Goal: Check status: Check status

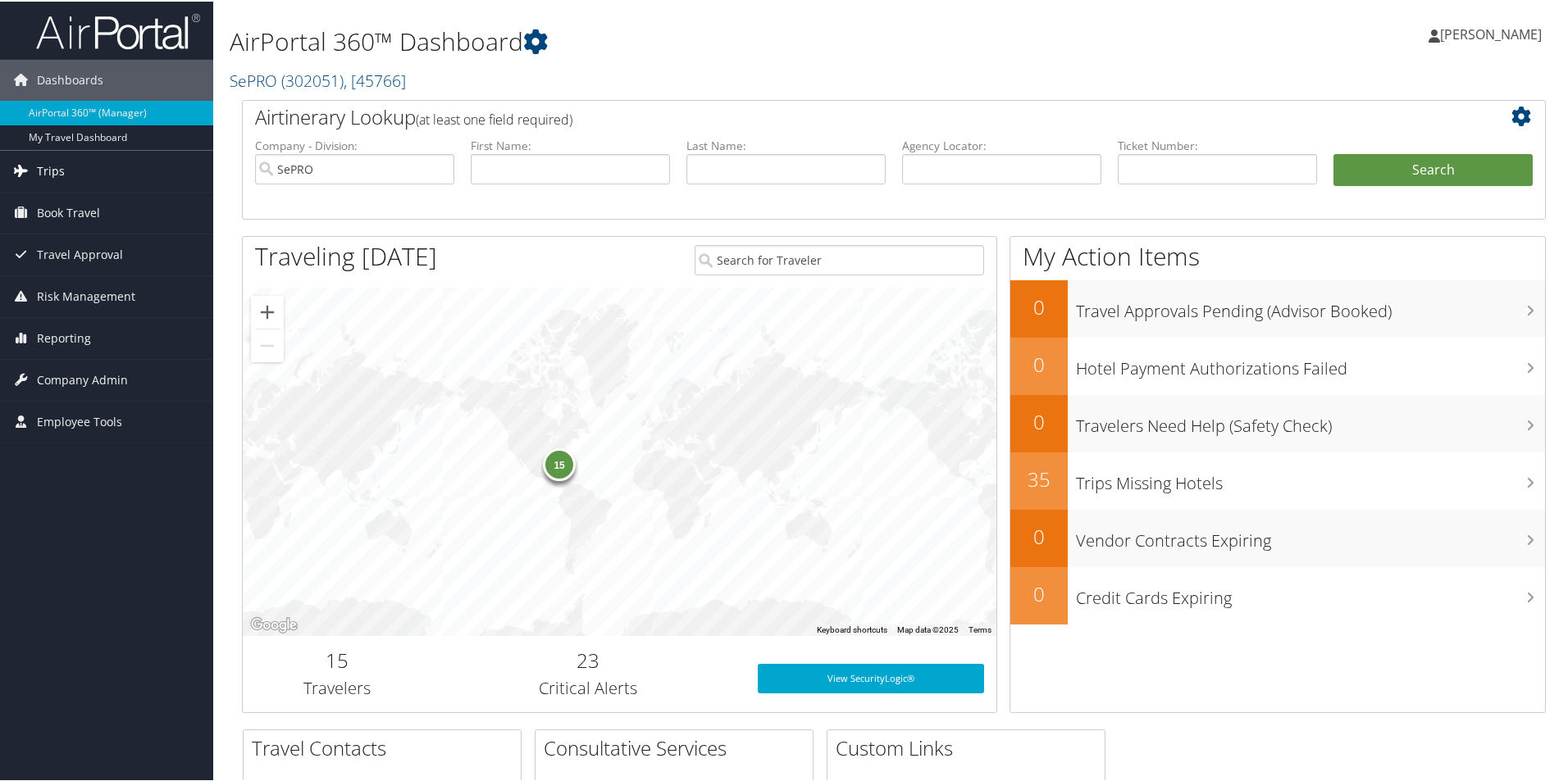
click at [75, 171] on link "Trips" at bounding box center [106, 169] width 213 height 41
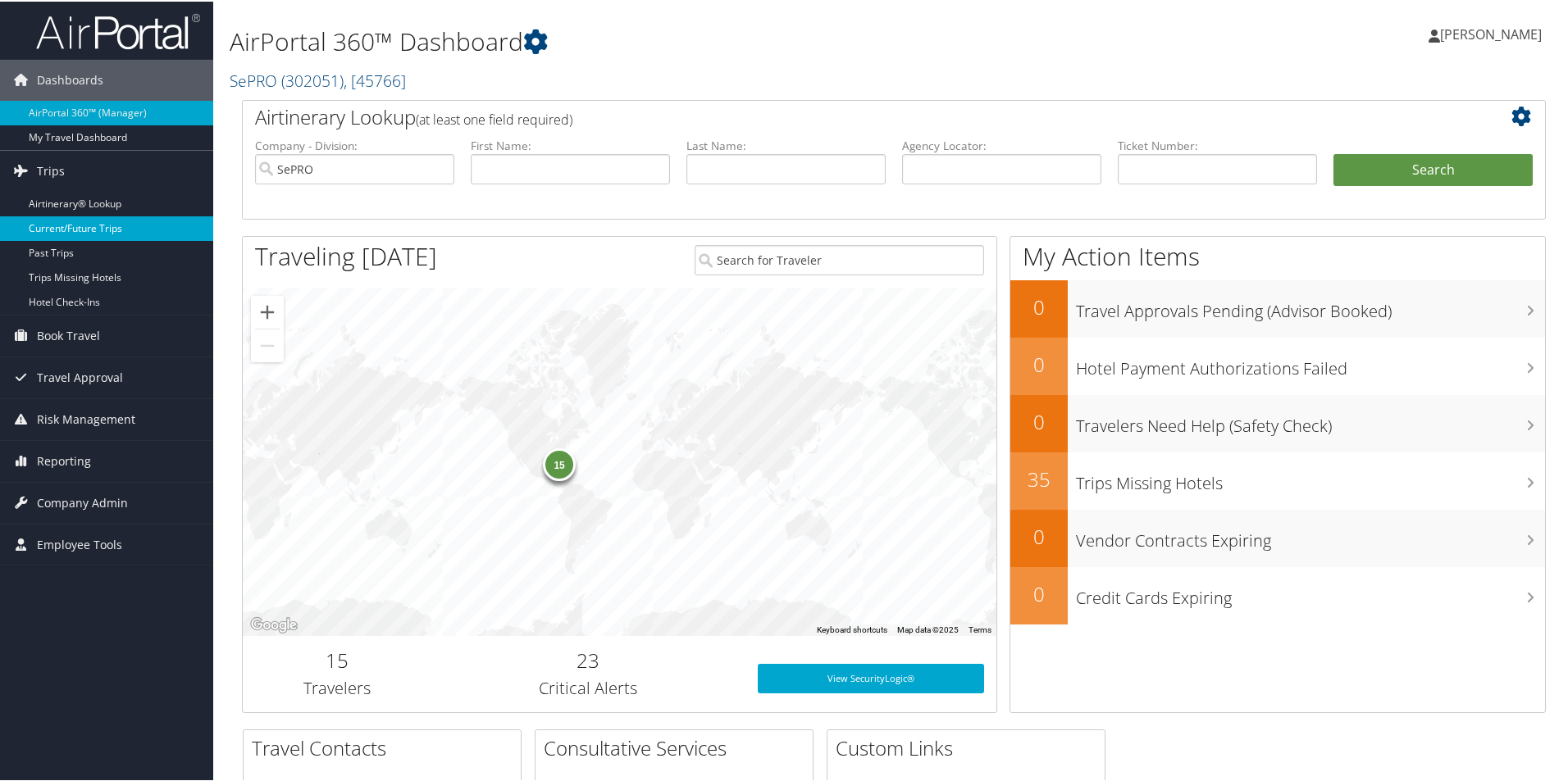
click at [80, 224] on link "Current/Future Trips" at bounding box center [106, 226] width 213 height 24
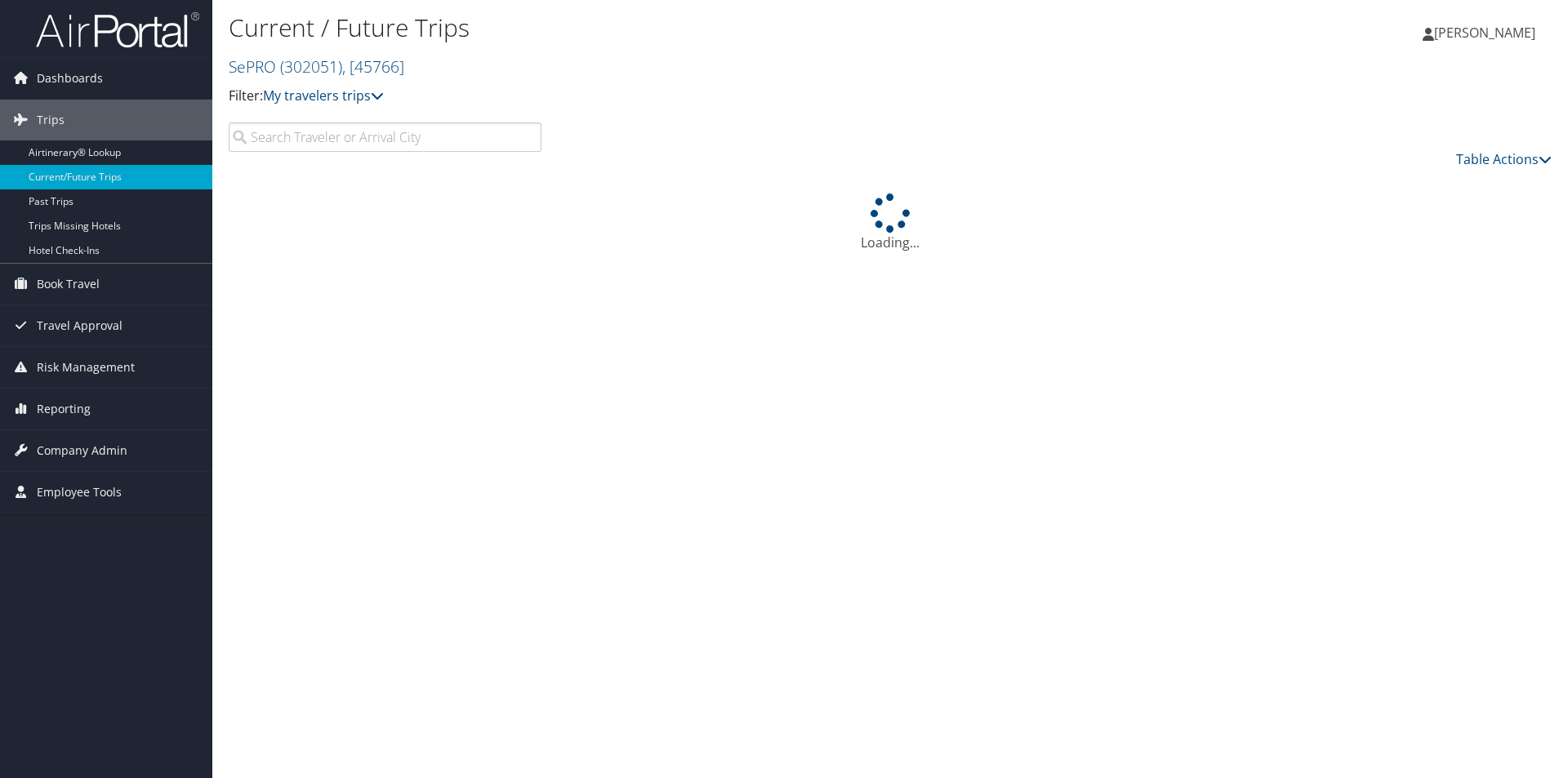
click at [320, 127] on input "search" at bounding box center [385, 137] width 313 height 29
type input "ryan"
